Goal: Information Seeking & Learning: Learn about a topic

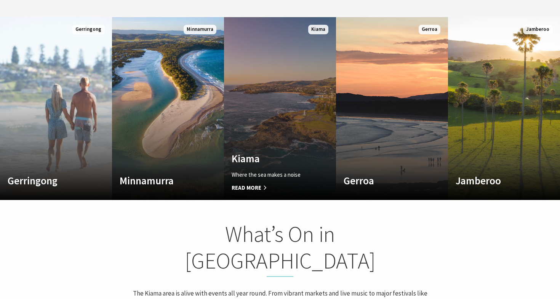
scroll to position [426, 0]
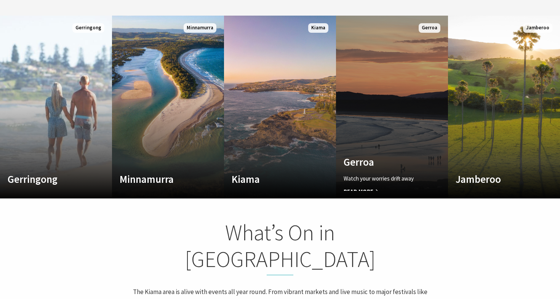
click at [410, 114] on link "Custom Image Used Gerroa Watch your worries drift away Read More Gerroa" at bounding box center [392, 107] width 112 height 183
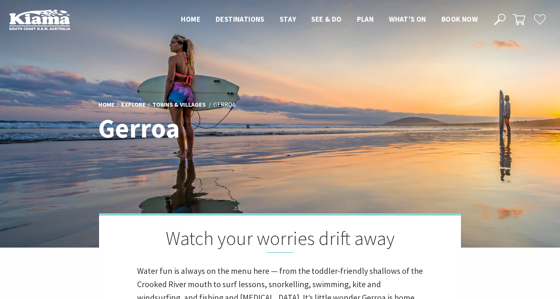
scroll to position [260, 558]
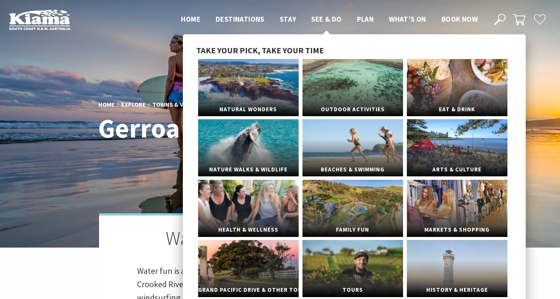
click at [322, 18] on span "See & Do" at bounding box center [326, 18] width 30 height 9
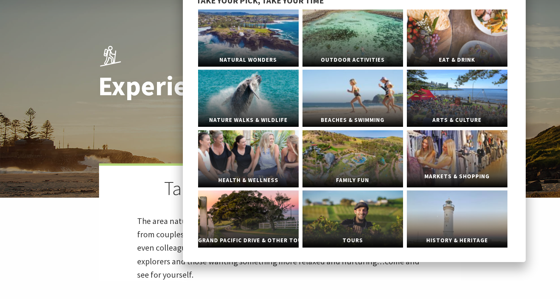
scroll to position [50, 0]
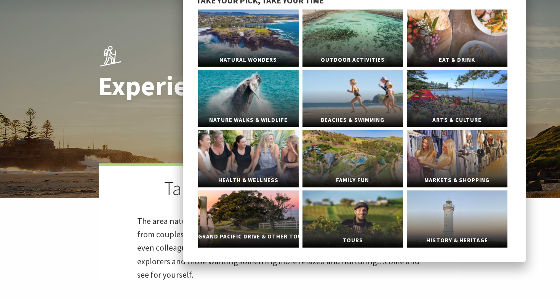
click at [271, 223] on link "Grand Pacific Drive & Other Touring" at bounding box center [248, 219] width 101 height 57
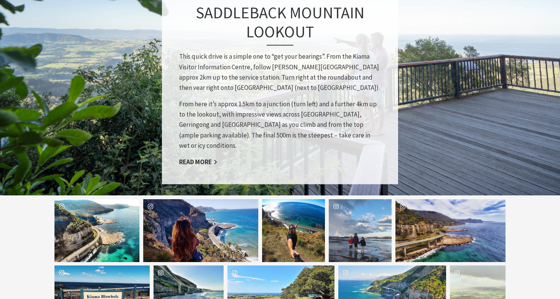
scroll to position [662, 0]
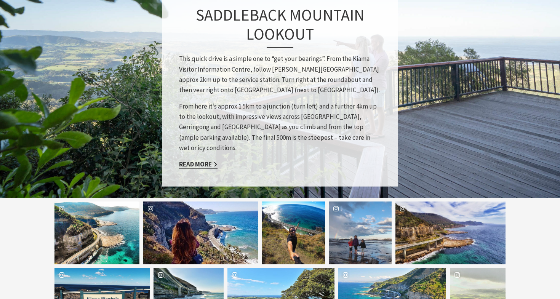
click at [199, 160] on link "Read More" at bounding box center [198, 164] width 38 height 9
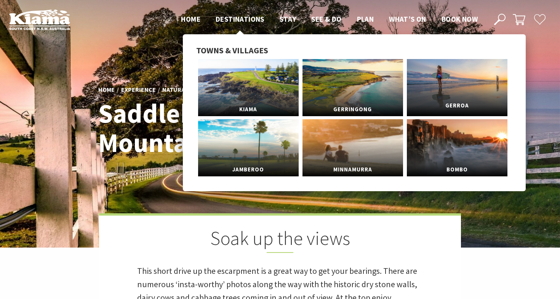
click at [474, 85] on link "Gerroa" at bounding box center [457, 87] width 101 height 57
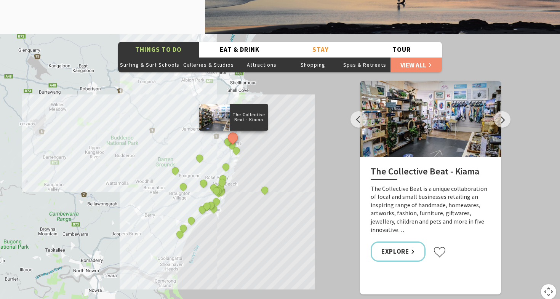
scroll to position [1051, 0]
click at [505, 111] on button "Next" at bounding box center [502, 119] width 16 height 16
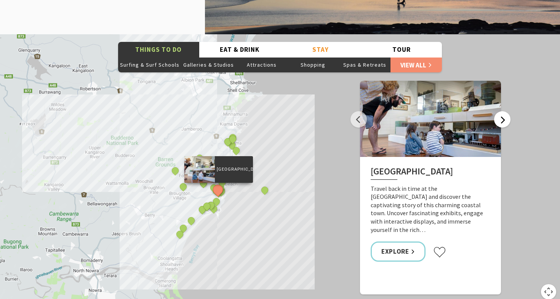
click at [505, 111] on button "Next" at bounding box center [502, 119] width 16 height 16
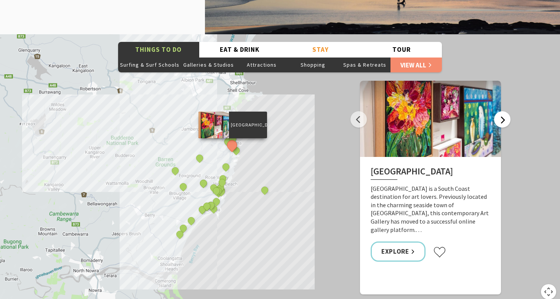
click at [505, 111] on button "Next" at bounding box center [502, 119] width 16 height 16
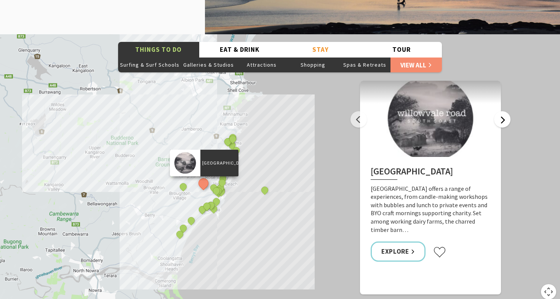
click at [505, 111] on button "Next" at bounding box center [502, 119] width 16 height 16
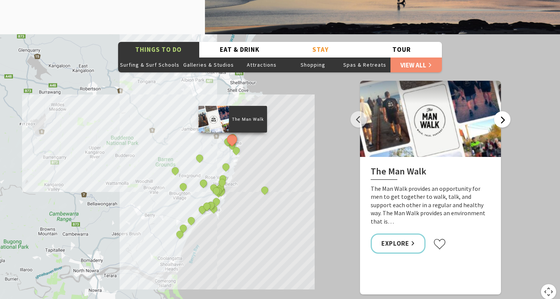
click at [505, 111] on button "Next" at bounding box center [502, 119] width 16 height 16
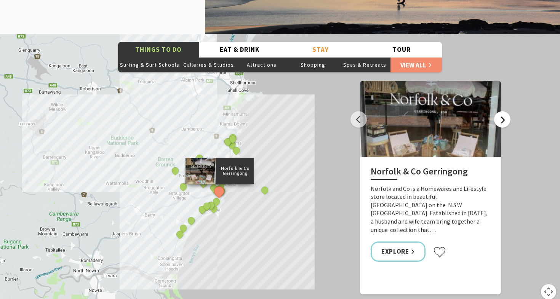
click at [505, 111] on button "Next" at bounding box center [502, 119] width 16 height 16
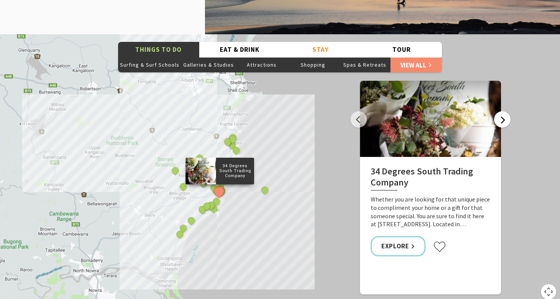
click at [505, 111] on button "Next" at bounding box center [502, 119] width 16 height 16
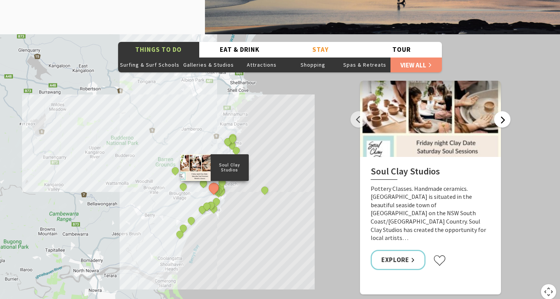
click at [505, 111] on button "Next" at bounding box center [502, 119] width 16 height 16
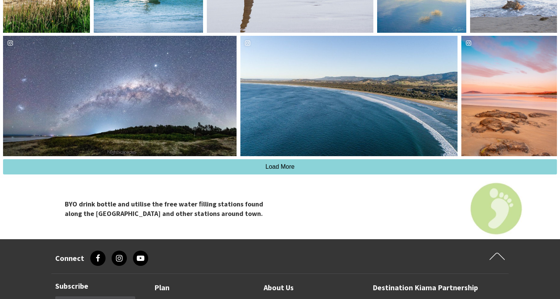
scroll to position [2023, 0]
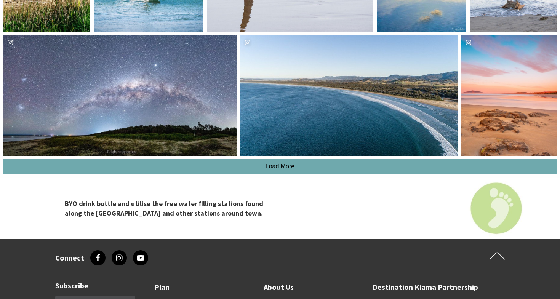
click at [297, 159] on button "Load More" at bounding box center [280, 166] width 554 height 15
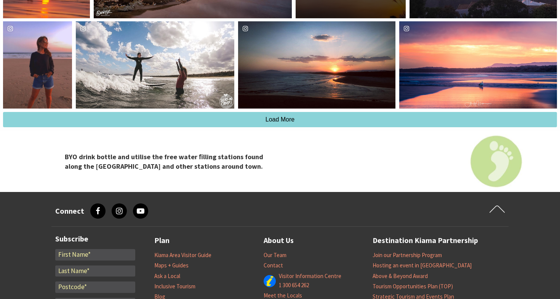
scroll to position [2274, 0]
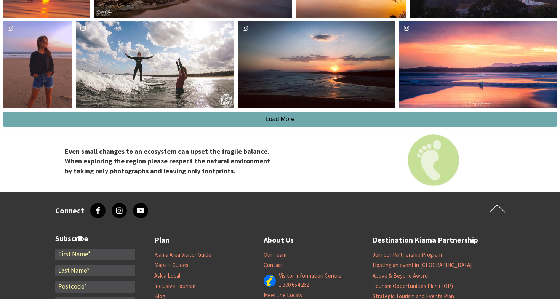
click at [313, 112] on button "Load More" at bounding box center [280, 119] width 554 height 15
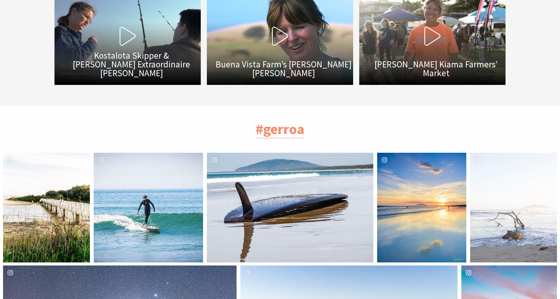
scroll to position [1657, 0]
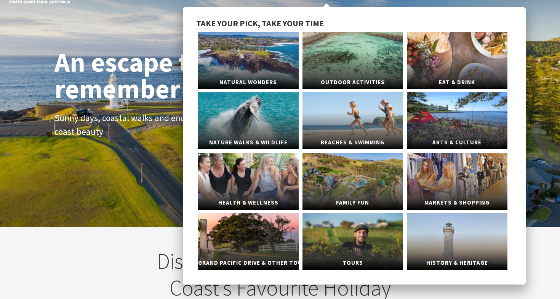
scroll to position [29, 0]
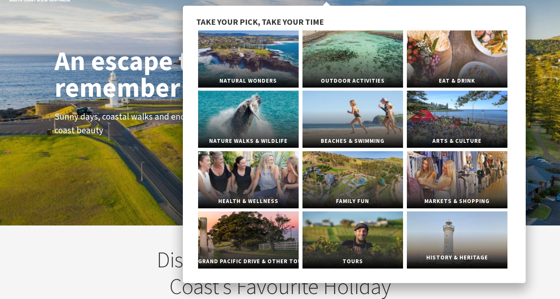
click at [471, 226] on link "History & Heritage" at bounding box center [457, 239] width 101 height 57
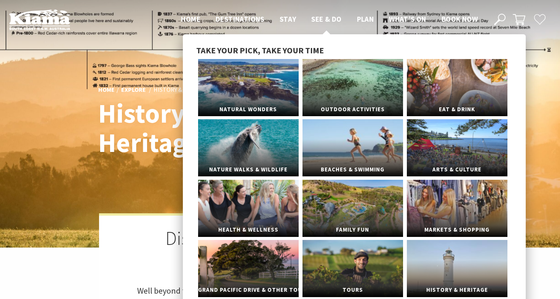
click at [324, 19] on span "See & Do" at bounding box center [326, 18] width 30 height 9
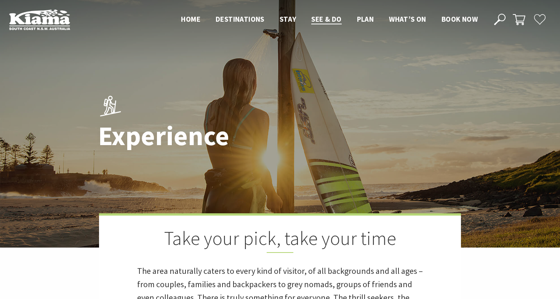
click at [324, 19] on span "See & Do" at bounding box center [326, 18] width 30 height 9
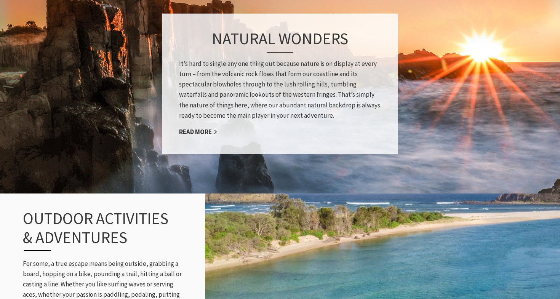
scroll to position [598, 0]
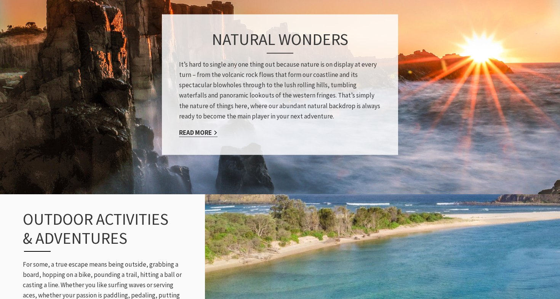
click at [211, 130] on link "Read More" at bounding box center [198, 132] width 38 height 9
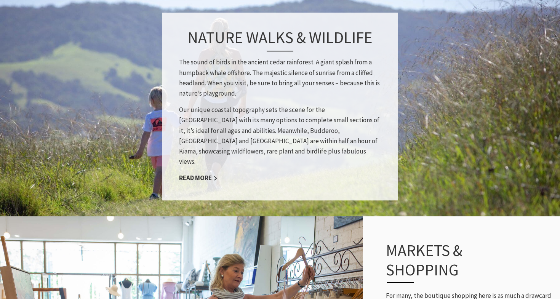
scroll to position [1045, 0]
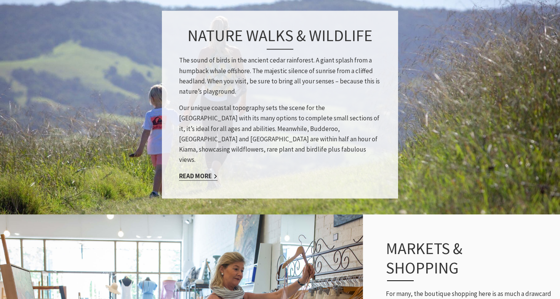
click at [209, 172] on link "Read More" at bounding box center [198, 176] width 38 height 9
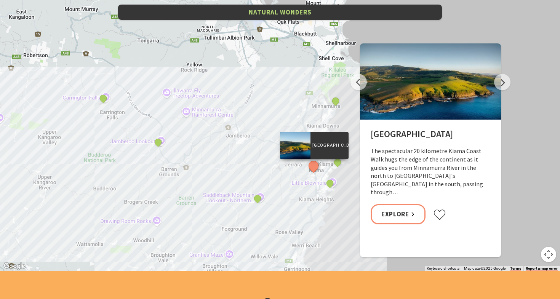
scroll to position [1507, 0]
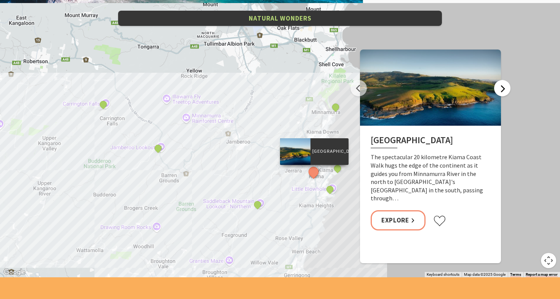
click at [504, 87] on button "Next" at bounding box center [502, 88] width 16 height 16
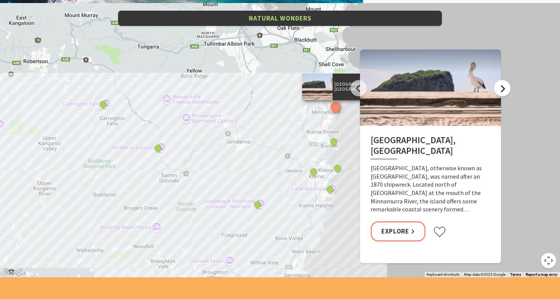
click at [504, 87] on button "Next" at bounding box center [502, 88] width 16 height 16
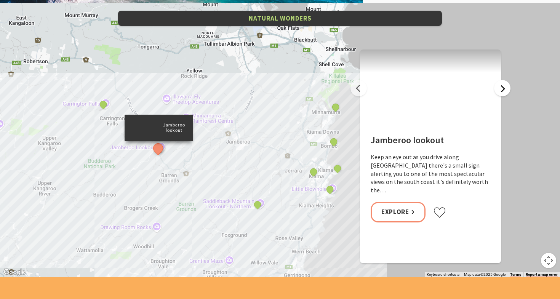
click at [504, 87] on button "Next" at bounding box center [502, 88] width 16 height 16
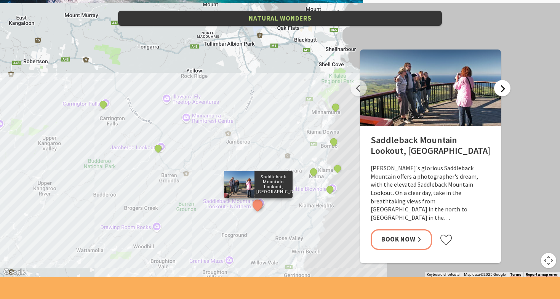
click at [504, 87] on button "Next" at bounding box center [502, 88] width 16 height 16
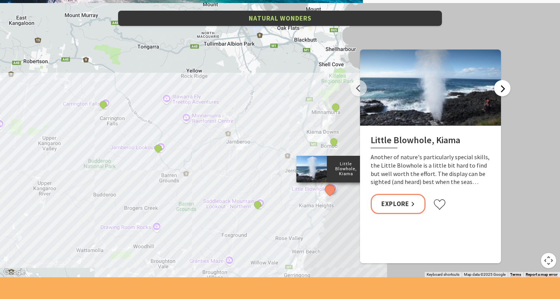
click at [504, 87] on button "Next" at bounding box center [502, 88] width 16 height 16
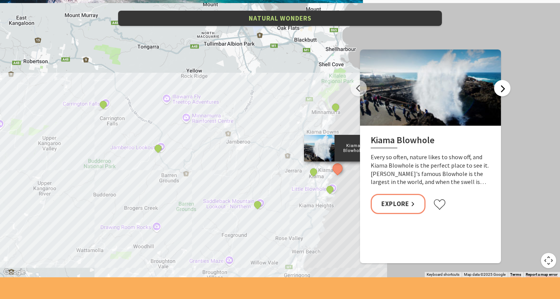
click at [504, 87] on button "Next" at bounding box center [502, 88] width 16 height 16
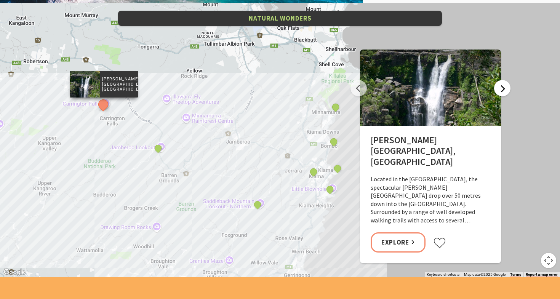
click at [504, 87] on button "Next" at bounding box center [502, 88] width 16 height 16
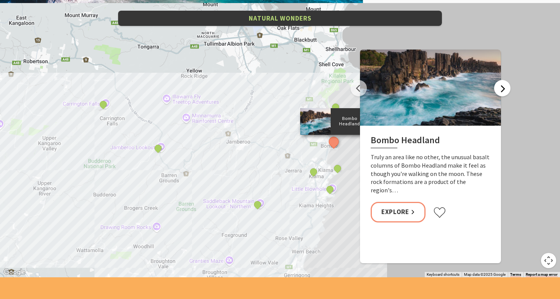
click at [504, 87] on button "Next" at bounding box center [502, 88] width 16 height 16
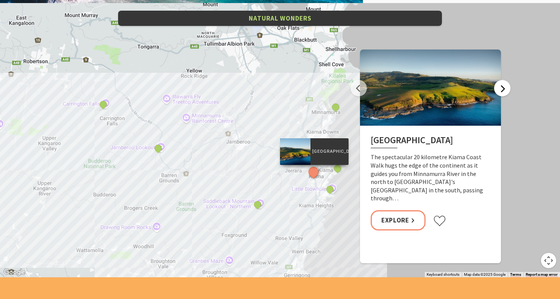
click at [504, 87] on button "Next" at bounding box center [502, 88] width 16 height 16
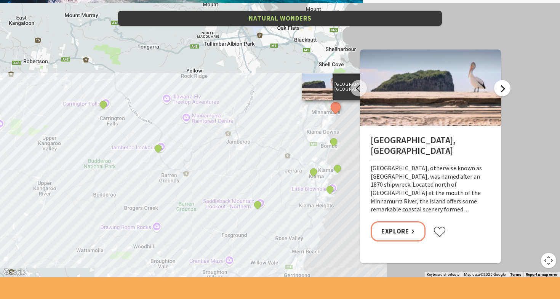
click at [504, 87] on button "Next" at bounding box center [502, 88] width 16 height 16
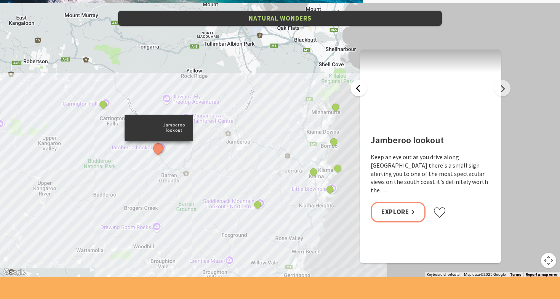
click at [358, 84] on button "Previous" at bounding box center [359, 88] width 16 height 16
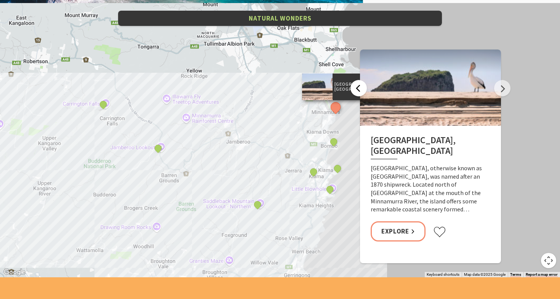
click at [358, 84] on button "Previous" at bounding box center [359, 88] width 16 height 16
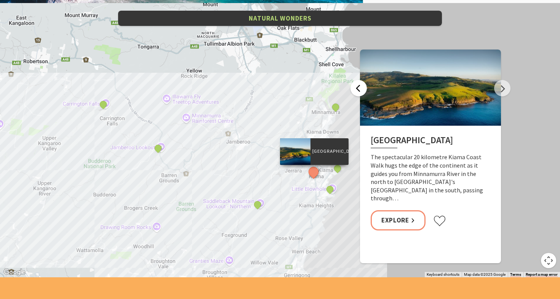
click at [358, 84] on button "Previous" at bounding box center [359, 88] width 16 height 16
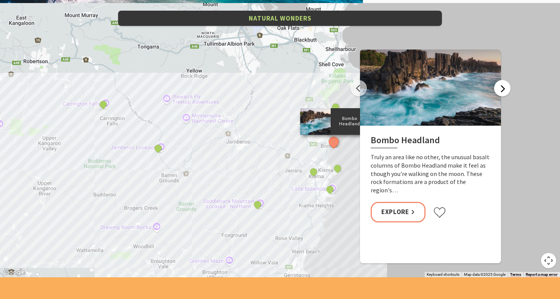
click at [503, 89] on button "Next" at bounding box center [502, 88] width 16 height 16
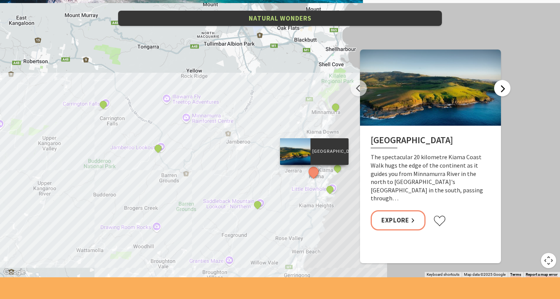
click at [503, 89] on button "Next" at bounding box center [502, 88] width 16 height 16
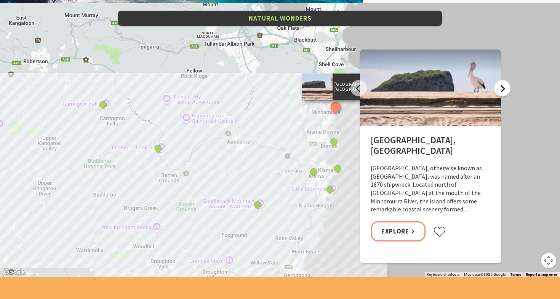
click at [503, 89] on button "Next" at bounding box center [502, 88] width 16 height 16
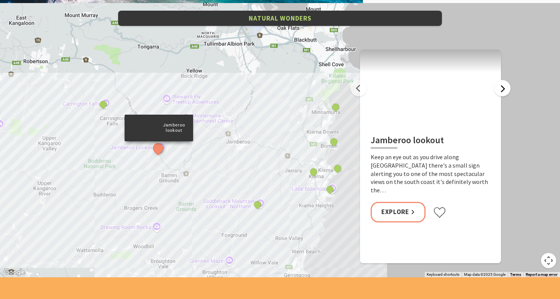
click at [503, 89] on button "Next" at bounding box center [502, 88] width 16 height 16
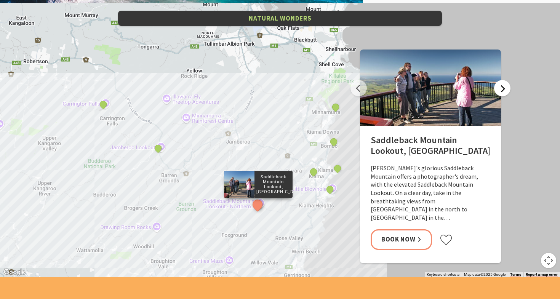
click at [503, 89] on button "Next" at bounding box center [502, 88] width 16 height 16
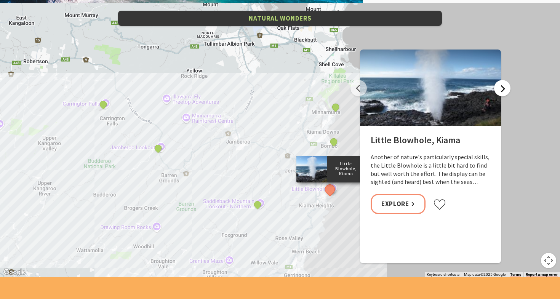
click at [503, 89] on button "Next" at bounding box center [502, 88] width 16 height 16
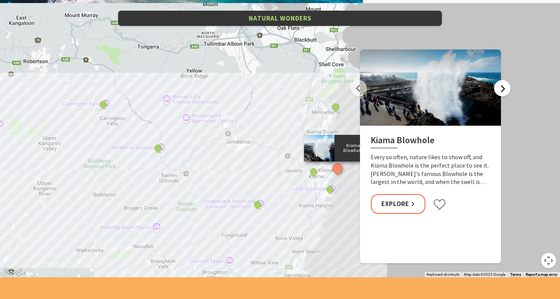
click at [503, 89] on button "Next" at bounding box center [502, 88] width 16 height 16
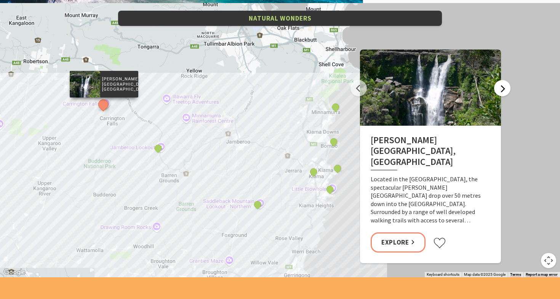
click at [503, 89] on button "Next" at bounding box center [502, 88] width 16 height 16
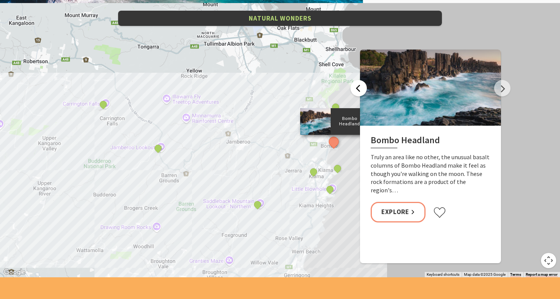
click at [360, 87] on button "Previous" at bounding box center [359, 88] width 16 height 16
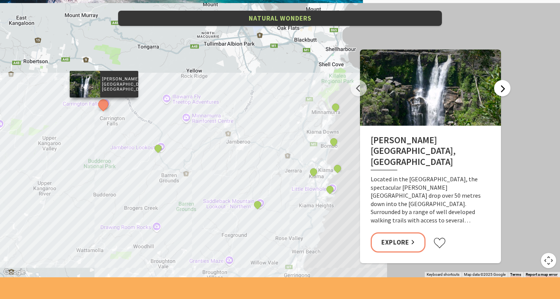
click at [504, 89] on button "Next" at bounding box center [502, 88] width 16 height 16
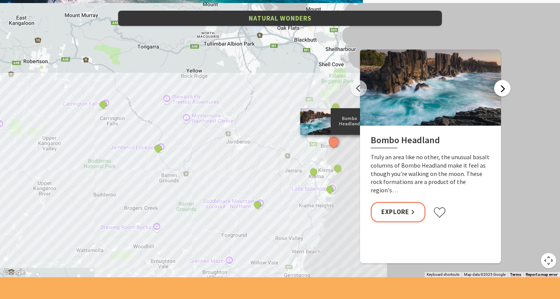
click at [504, 89] on button "Next" at bounding box center [502, 88] width 16 height 16
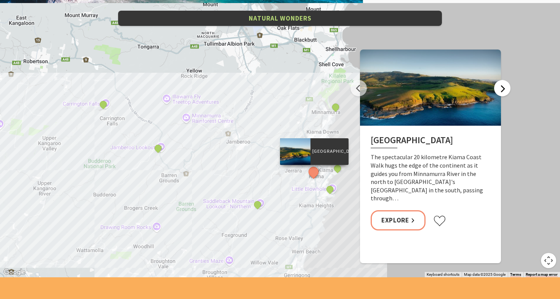
click at [504, 89] on button "Next" at bounding box center [502, 88] width 16 height 16
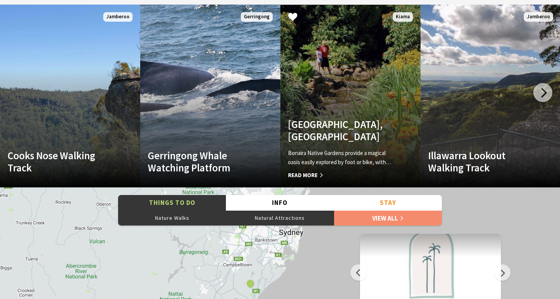
scroll to position [1493, 0]
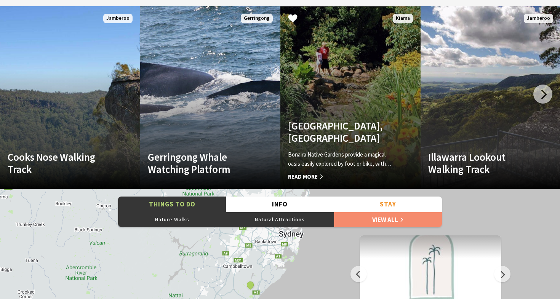
click at [315, 172] on span "Read More" at bounding box center [340, 176] width 104 height 9
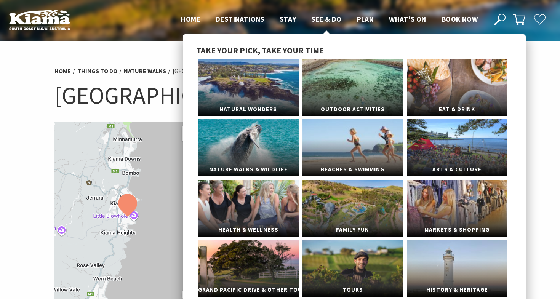
click at [329, 21] on span "See & Do" at bounding box center [326, 18] width 30 height 9
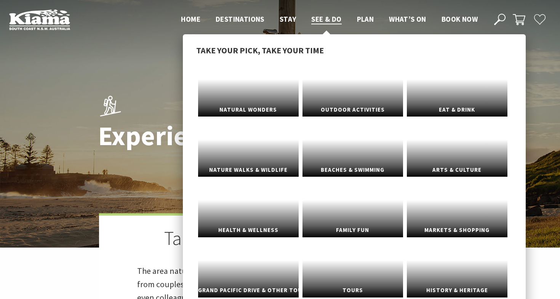
click at [329, 21] on span "See & Do" at bounding box center [326, 18] width 30 height 9
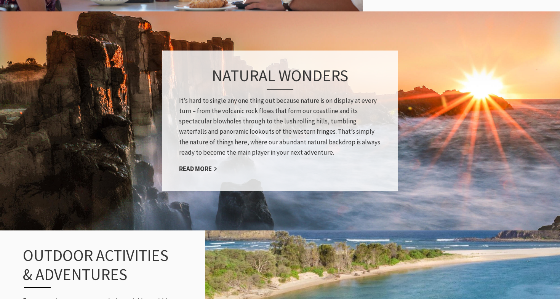
scroll to position [564, 0]
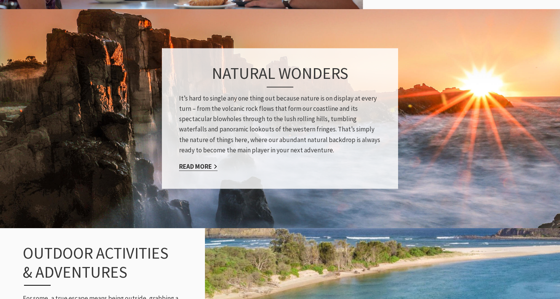
click at [214, 168] on link "Read More" at bounding box center [198, 166] width 38 height 9
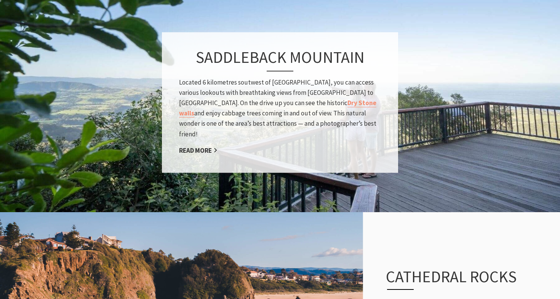
scroll to position [1077, 0]
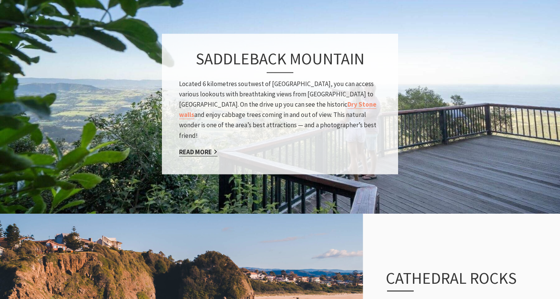
click at [207, 147] on link "Read More" at bounding box center [198, 151] width 38 height 9
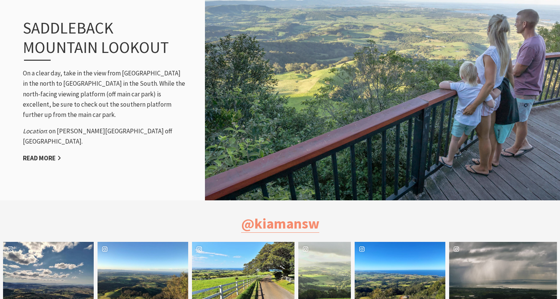
scroll to position [820, 0]
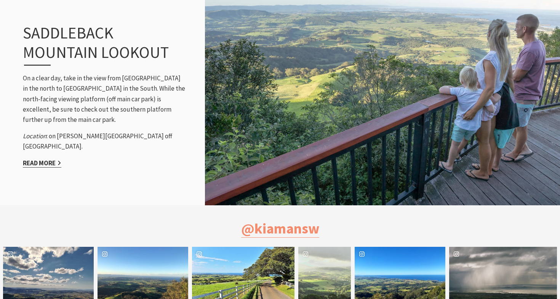
click at [55, 159] on link "Read More" at bounding box center [42, 163] width 38 height 9
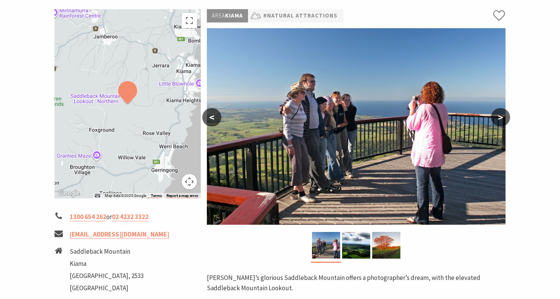
scroll to position [142, 0]
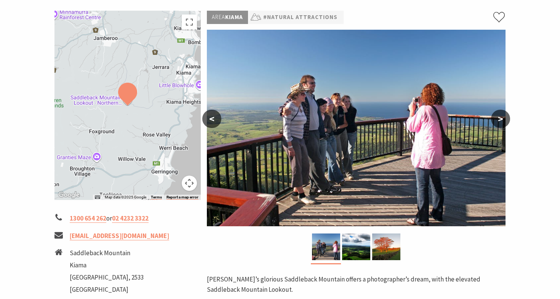
click at [502, 110] on button ">" at bounding box center [500, 119] width 19 height 18
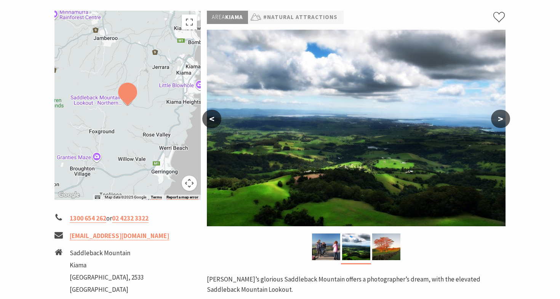
click at [502, 110] on button ">" at bounding box center [500, 119] width 19 height 18
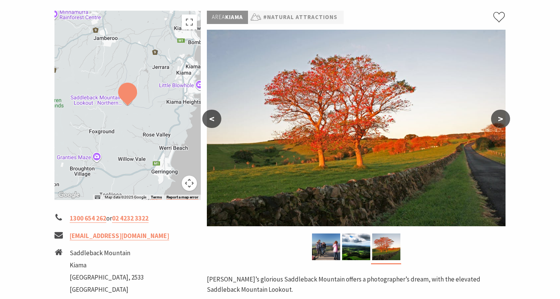
click at [502, 110] on button ">" at bounding box center [500, 119] width 19 height 18
click at [501, 110] on button ">" at bounding box center [500, 119] width 19 height 18
click at [211, 110] on button "<" at bounding box center [211, 119] width 19 height 18
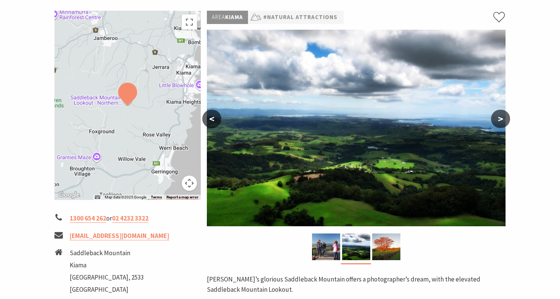
click at [211, 110] on button "<" at bounding box center [211, 119] width 19 height 18
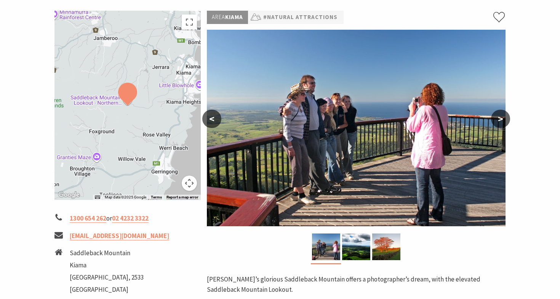
click at [211, 110] on button "<" at bounding box center [211, 119] width 19 height 18
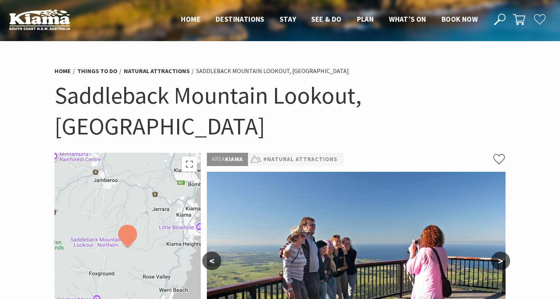
scroll to position [0, 0]
click at [284, 155] on link "#Natural Attractions" at bounding box center [300, 160] width 74 height 10
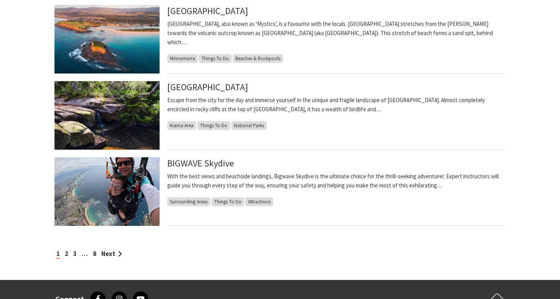
scroll to position [608, 0]
click at [133, 111] on img at bounding box center [106, 115] width 105 height 69
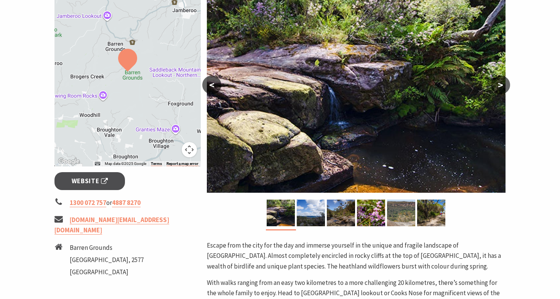
scroll to position [142, 0]
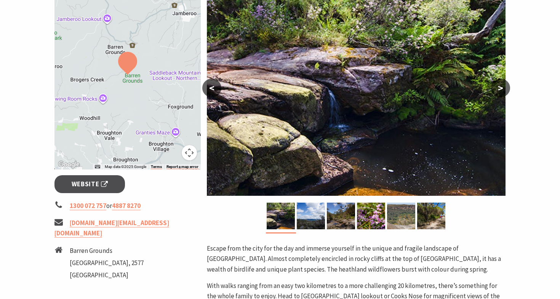
click at [501, 86] on button ">" at bounding box center [500, 88] width 19 height 18
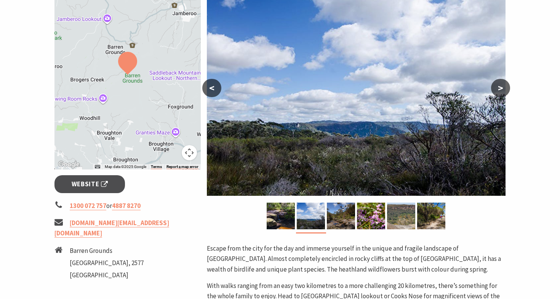
click at [501, 86] on button ">" at bounding box center [500, 88] width 19 height 18
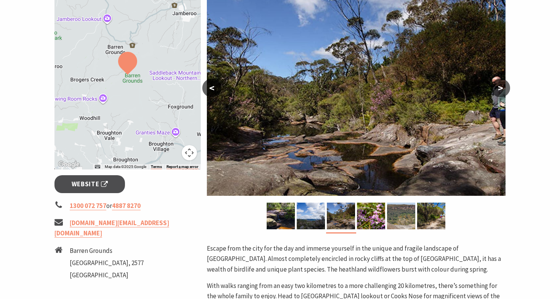
click at [501, 86] on button ">" at bounding box center [500, 88] width 19 height 18
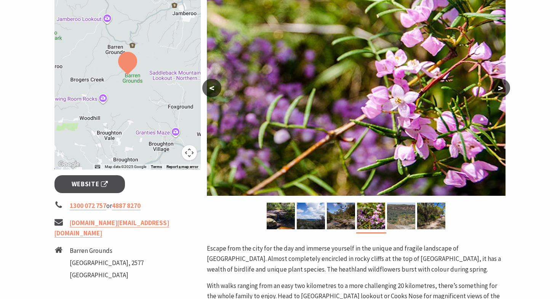
click at [215, 89] on button "<" at bounding box center [211, 88] width 19 height 18
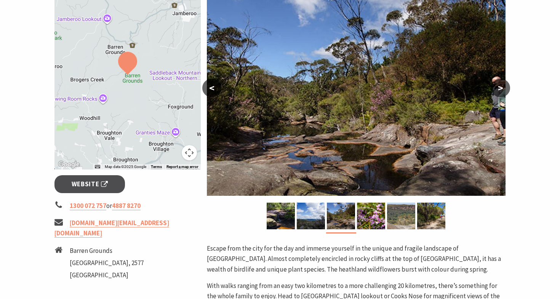
click at [501, 88] on button ">" at bounding box center [500, 88] width 19 height 18
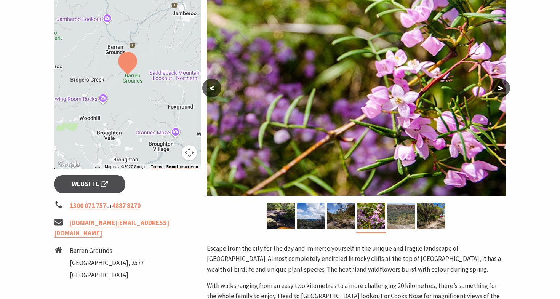
click at [501, 88] on button ">" at bounding box center [500, 88] width 19 height 18
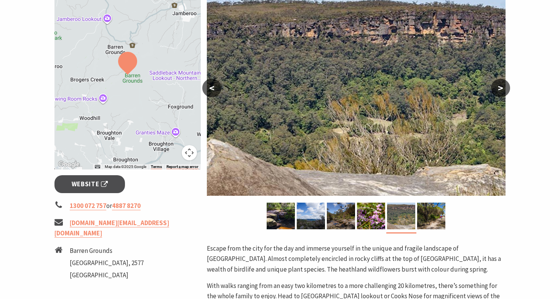
click at [501, 88] on button ">" at bounding box center [500, 88] width 19 height 18
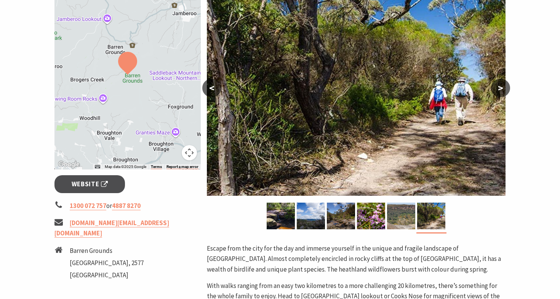
click at [501, 88] on button ">" at bounding box center [500, 88] width 19 height 18
click at [214, 87] on button "<" at bounding box center [211, 88] width 19 height 18
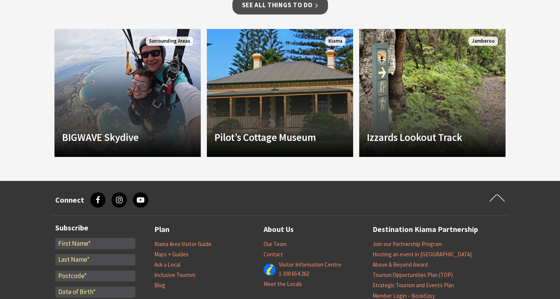
scroll to position [703, 0]
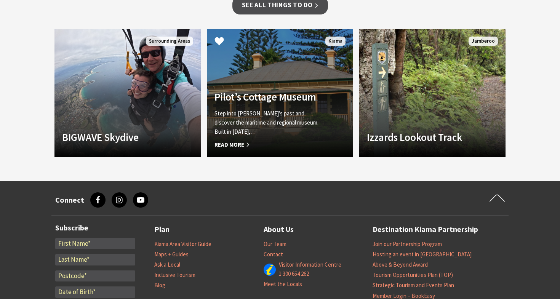
click at [249, 140] on span "Read More" at bounding box center [269, 144] width 109 height 9
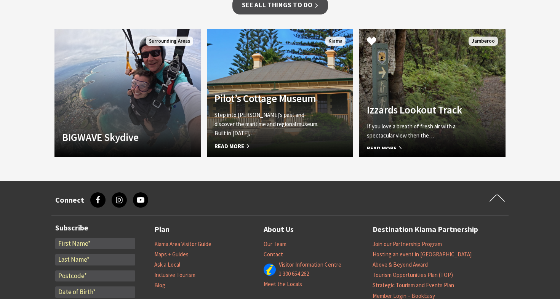
click at [400, 58] on link "Izzards Lookout Track If you love a breath of fresh air with a spectacular view…" at bounding box center [432, 93] width 146 height 128
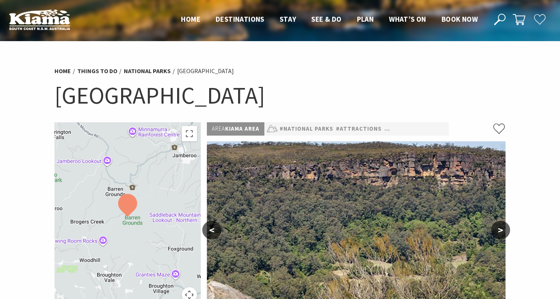
scroll to position [0, 0]
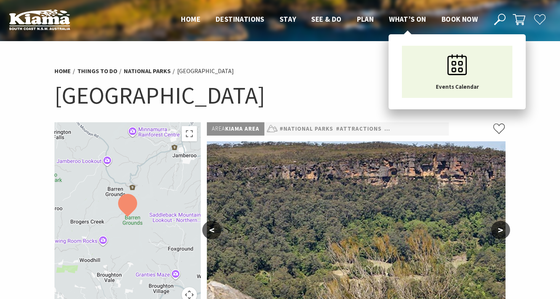
click at [405, 20] on span "What’s On" at bounding box center [407, 18] width 37 height 9
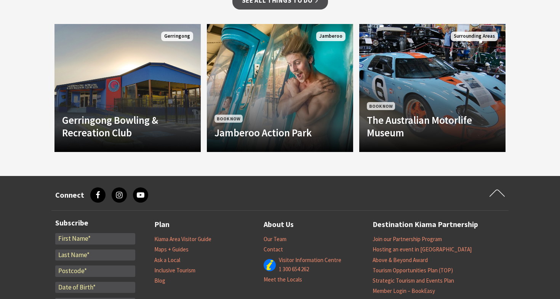
scroll to position [625, 0]
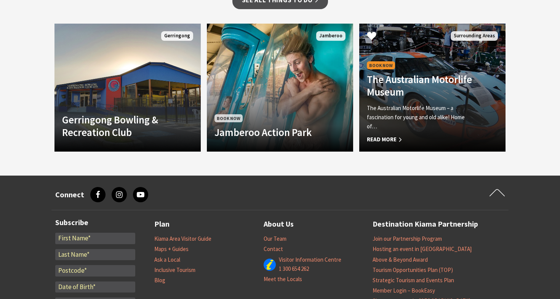
click at [429, 110] on p "The Australian Motorlife Museum – a fascination for young and old alike! Home o…" at bounding box center [421, 117] width 109 height 27
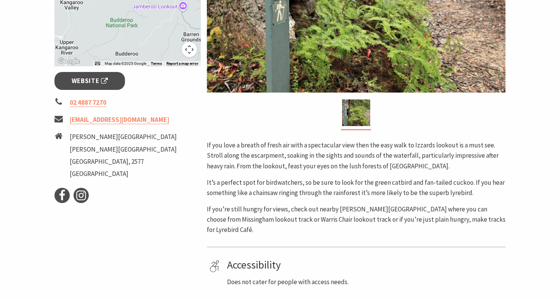
scroll to position [237, 0]
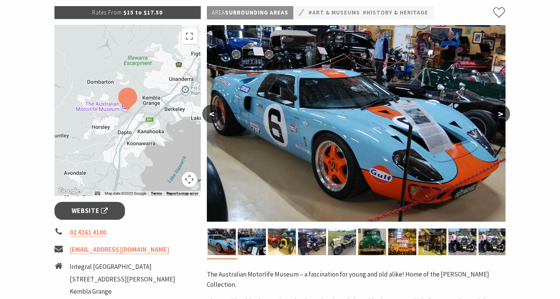
scroll to position [114, 0]
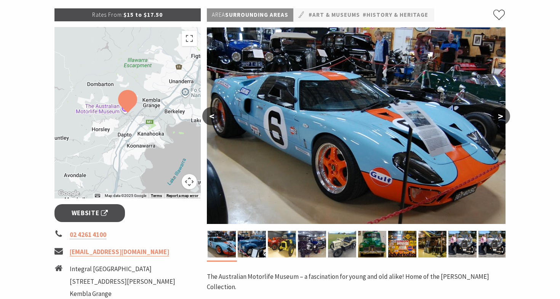
click at [502, 115] on button ">" at bounding box center [500, 116] width 19 height 18
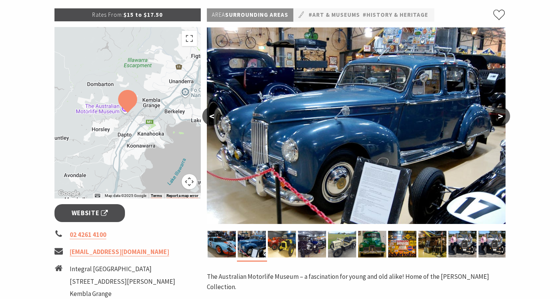
click at [502, 115] on button ">" at bounding box center [500, 116] width 19 height 18
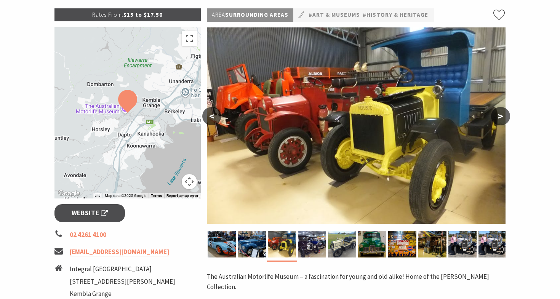
click at [502, 115] on button ">" at bounding box center [500, 116] width 19 height 18
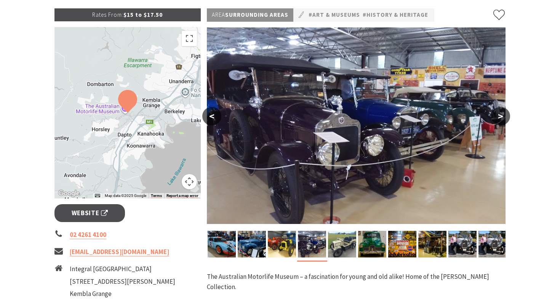
click at [502, 115] on button ">" at bounding box center [500, 116] width 19 height 18
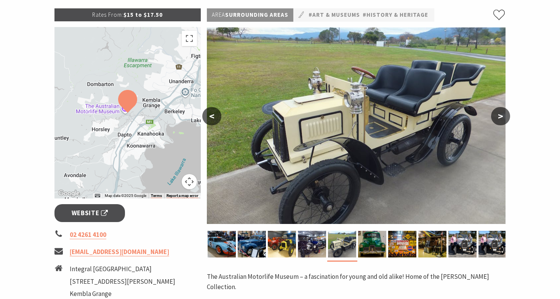
click at [502, 115] on button ">" at bounding box center [500, 116] width 19 height 18
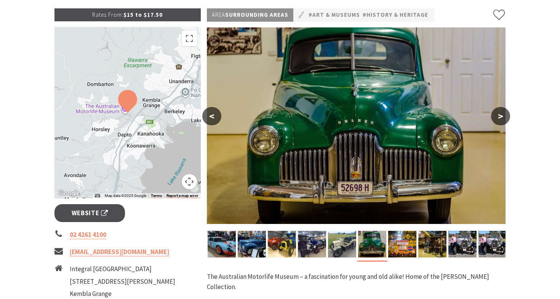
click at [502, 115] on button ">" at bounding box center [500, 116] width 19 height 18
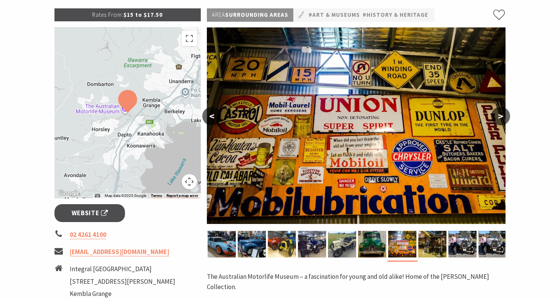
click at [502, 115] on button ">" at bounding box center [500, 116] width 19 height 18
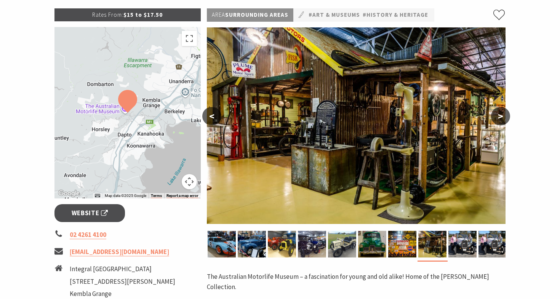
click at [502, 115] on button ">" at bounding box center [500, 116] width 19 height 18
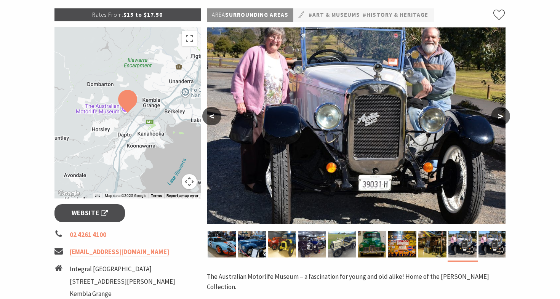
click at [502, 115] on button ">" at bounding box center [500, 116] width 19 height 18
click at [500, 115] on button ">" at bounding box center [500, 116] width 19 height 18
click at [141, 115] on div at bounding box center [127, 112] width 146 height 171
click at [189, 181] on button "Map camera controls" at bounding box center [189, 181] width 15 height 15
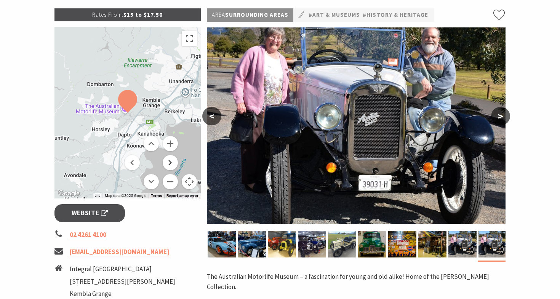
click at [168, 162] on button "Move right" at bounding box center [170, 162] width 15 height 15
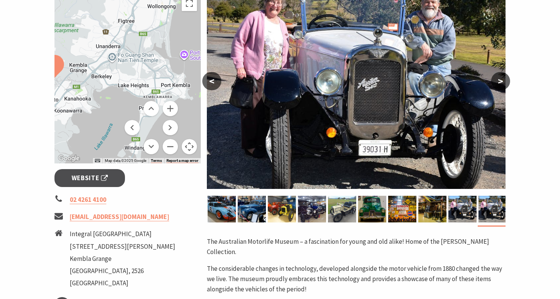
scroll to position [148, 0]
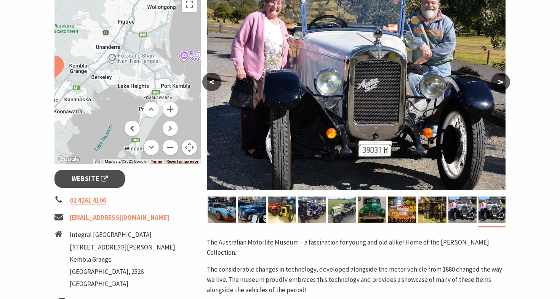
click at [133, 129] on button "Move left" at bounding box center [132, 128] width 15 height 15
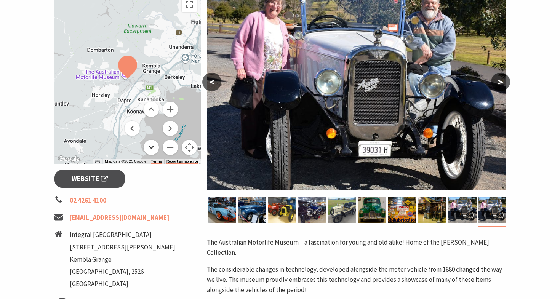
click at [152, 148] on button "Move down" at bounding box center [151, 147] width 15 height 15
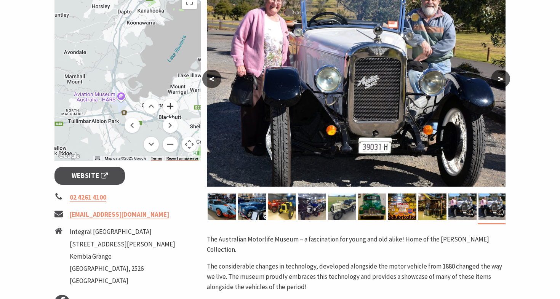
scroll to position [151, 0]
click at [170, 125] on button "Move right" at bounding box center [170, 125] width 15 height 15
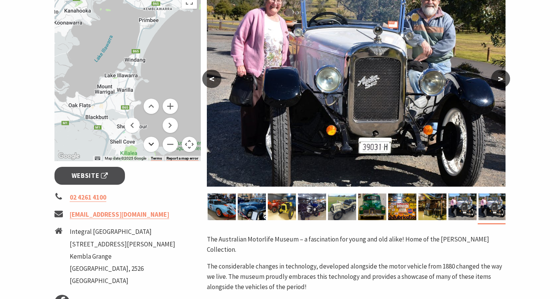
click at [151, 144] on button "Move down" at bounding box center [151, 144] width 15 height 15
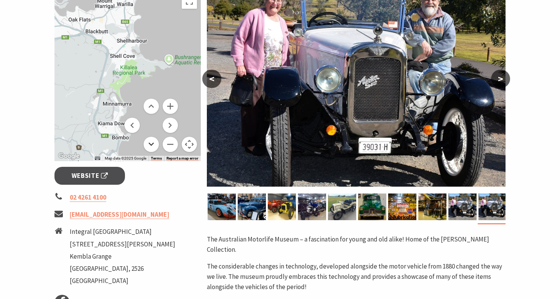
click at [151, 144] on button "Move down" at bounding box center [151, 144] width 15 height 15
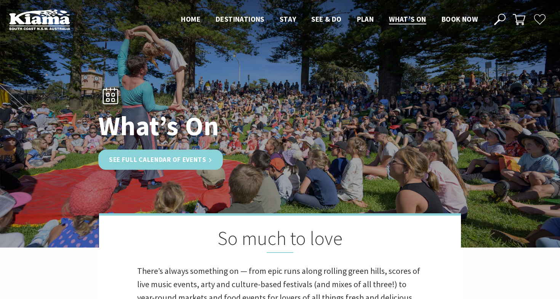
click at [201, 156] on link "See Full Calendar of Events" at bounding box center [160, 160] width 125 height 20
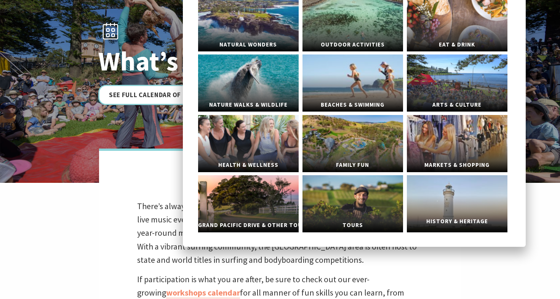
scroll to position [65, 0]
click at [269, 211] on link "Grand Pacific Drive & Other Touring" at bounding box center [248, 203] width 101 height 57
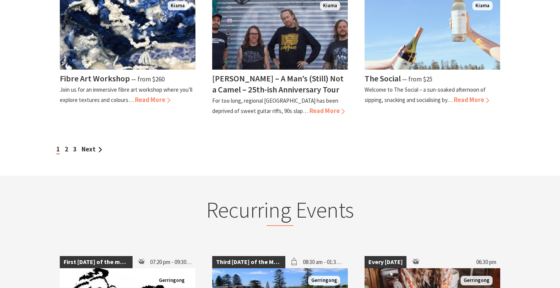
scroll to position [711, 0]
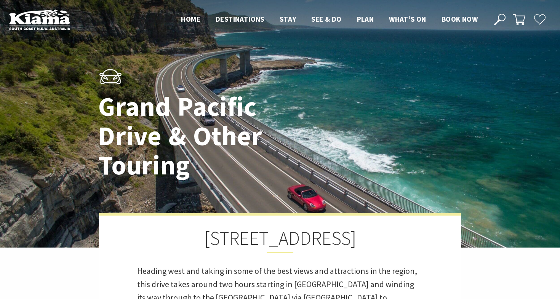
scroll to position [224, 455]
